Goal: Information Seeking & Learning: Learn about a topic

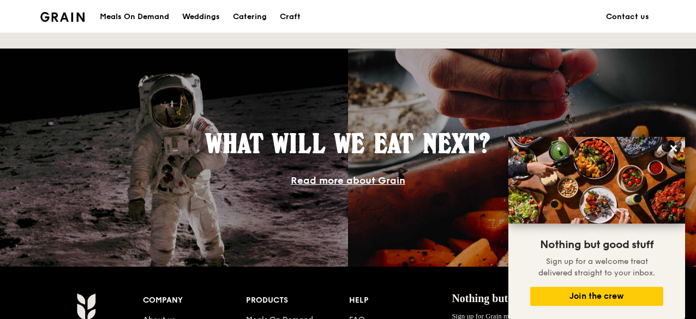
scroll to position [866, 0]
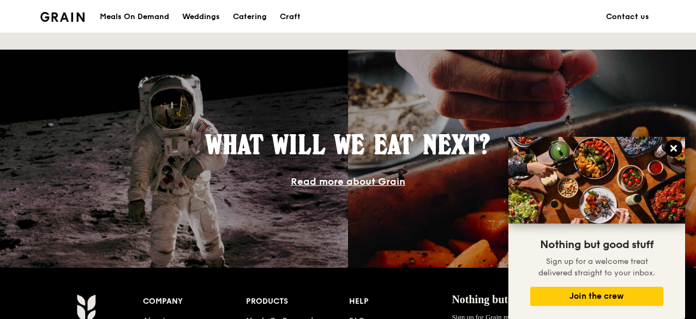
click at [675, 148] on icon at bounding box center [673, 148] width 7 height 7
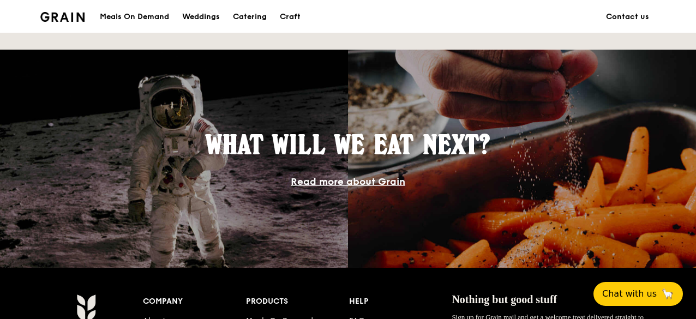
click at [154, 18] on div "Meals On Demand" at bounding box center [134, 17] width 69 height 33
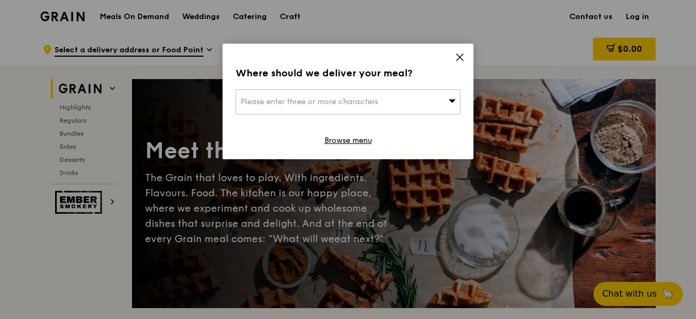
click at [466, 53] on div "Where should we deliver your meal? Please enter three or more characters Browse…" at bounding box center [348, 102] width 251 height 116
click at [458, 57] on icon at bounding box center [460, 57] width 10 height 10
click at [456, 52] on icon at bounding box center [460, 57] width 10 height 10
click at [460, 53] on icon at bounding box center [460, 57] width 10 height 10
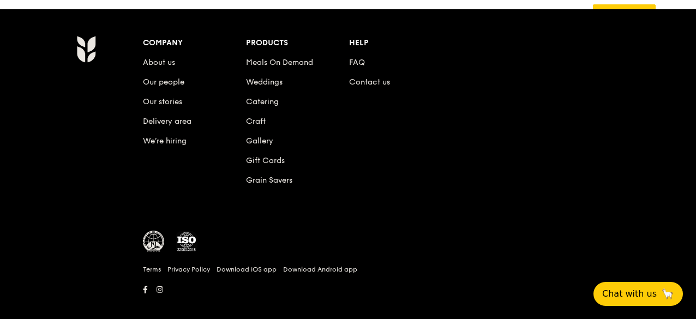
scroll to position [4675, 0]
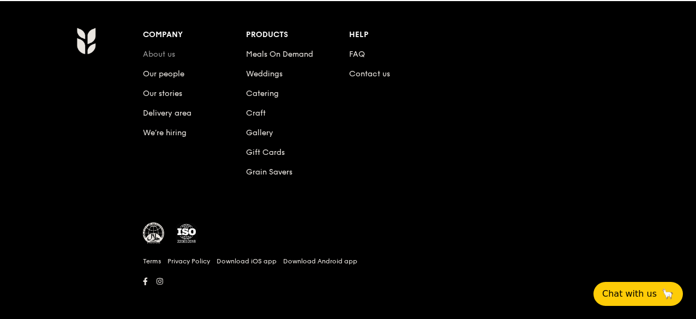
click at [169, 50] on link "About us" at bounding box center [159, 54] width 32 height 9
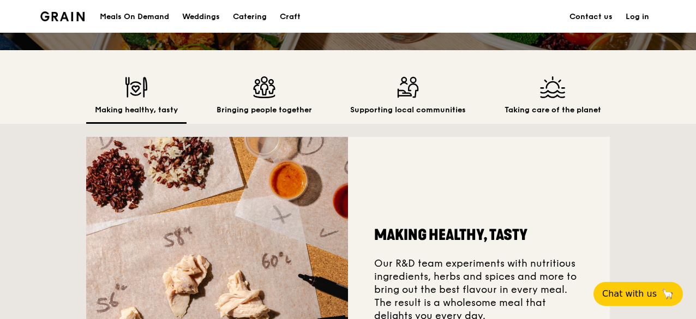
scroll to position [272, 0]
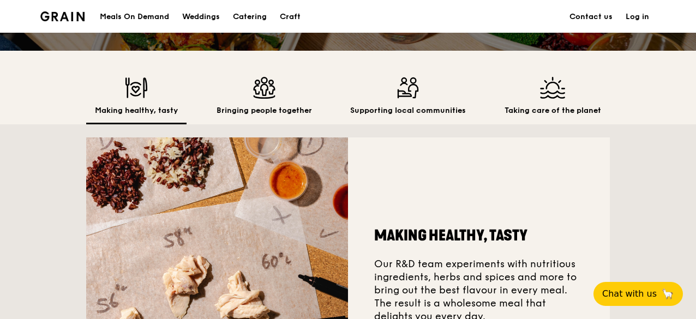
drag, startPoint x: 188, startPoint y: 123, endPoint x: 240, endPoint y: 127, distance: 52.0
click at [240, 124] on div "Making healthy, tasty Bringing people together Supporting local communities Tak…" at bounding box center [348, 100] width 524 height 47
drag, startPoint x: 563, startPoint y: 119, endPoint x: 578, endPoint y: 122, distance: 15.5
click at [564, 120] on div "Taking care of the planet" at bounding box center [553, 100] width 114 height 47
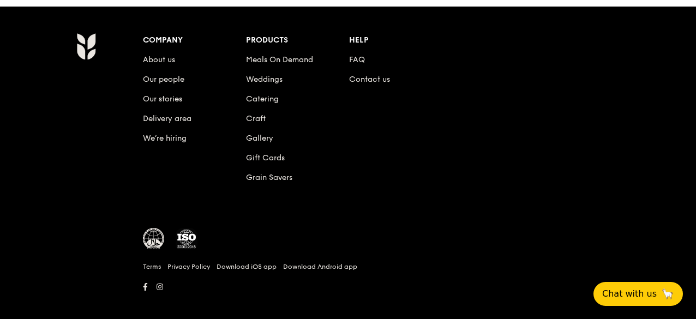
scroll to position [1306, 0]
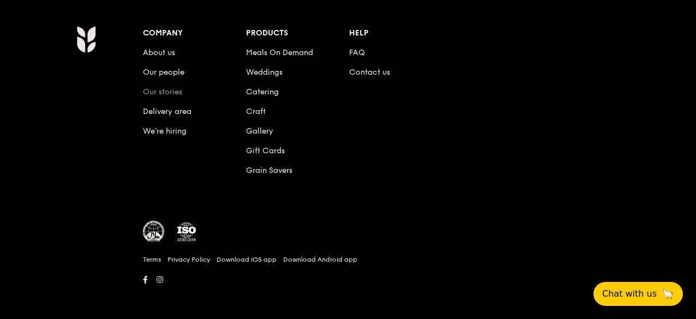
click at [170, 91] on link "Our stories" at bounding box center [162, 91] width 39 height 9
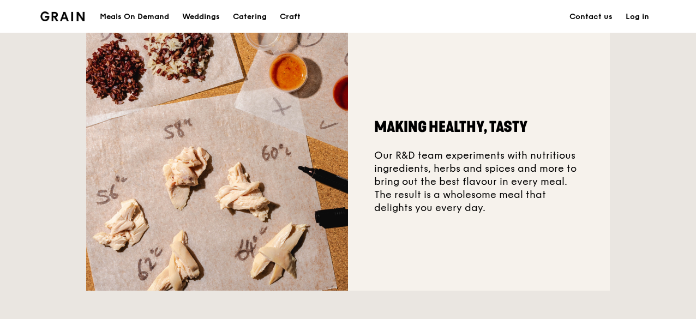
scroll to position [381, 0]
